Goal: Task Accomplishment & Management: Use online tool/utility

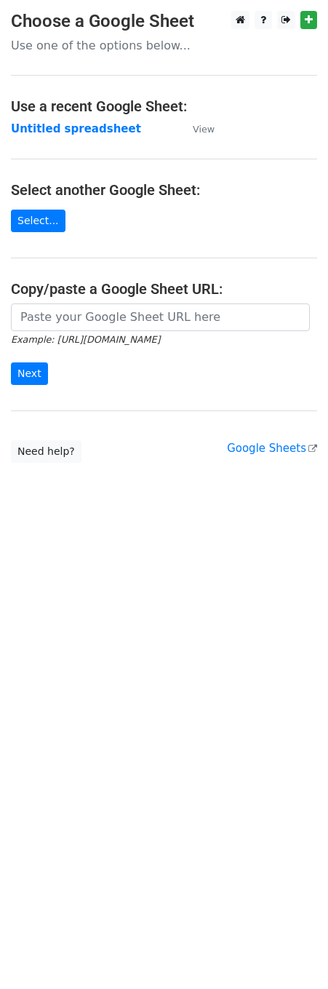
click at [49, 302] on main "Choose a Google Sheet Use one of the options below... Use a recent Google Sheet…" at bounding box center [164, 237] width 328 height 452
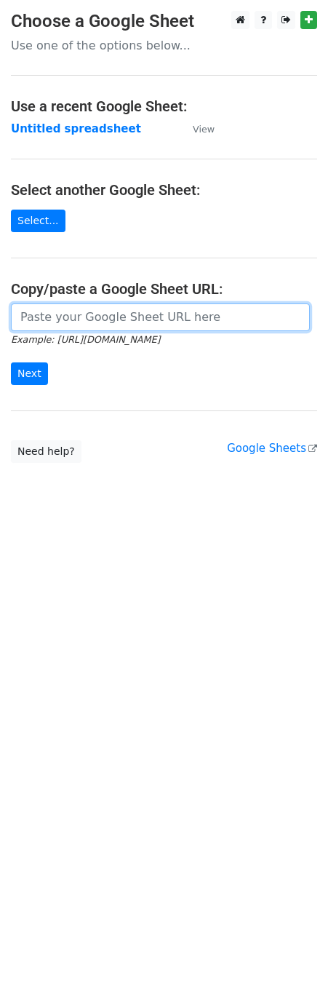
drag, startPoint x: 57, startPoint y: 319, endPoint x: 60, endPoint y: 330, distance: 11.3
click at [60, 322] on input "url" at bounding box center [160, 317] width 299 height 28
paste input "[URL][DOMAIN_NAME]"
type input "[URL][DOMAIN_NAME]"
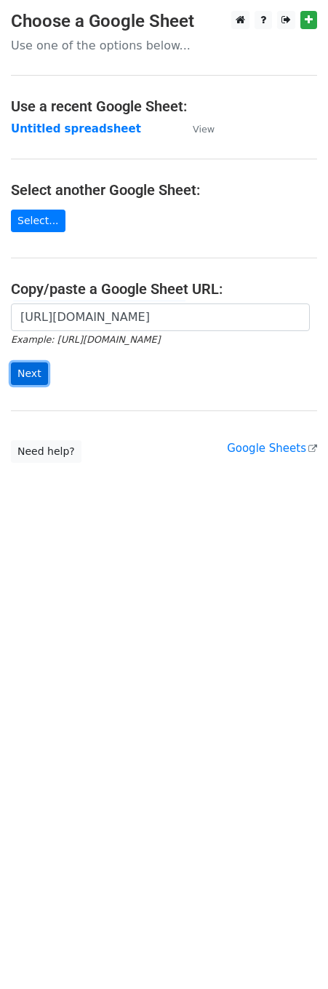
click at [27, 383] on input "Next" at bounding box center [29, 373] width 37 height 23
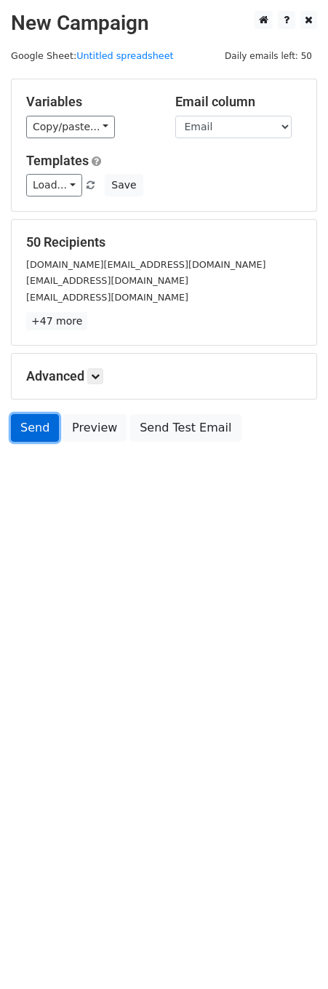
click at [27, 435] on link "Send" at bounding box center [35, 428] width 48 height 28
